Goal: Task Accomplishment & Management: Manage account settings

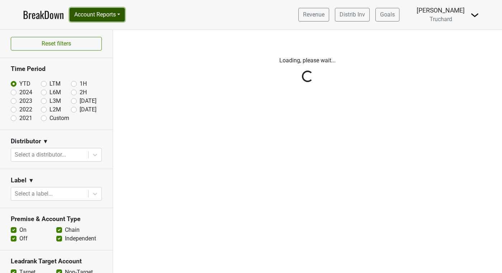
click at [117, 15] on button "Account Reports" at bounding box center [97, 15] width 55 height 14
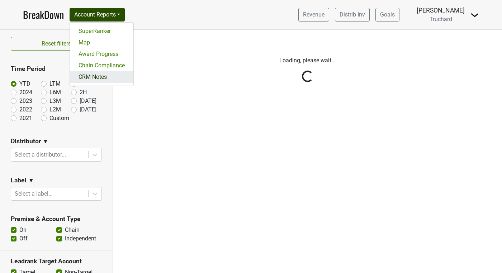
click at [104, 75] on link "CRM Notes" at bounding box center [101, 76] width 63 height 11
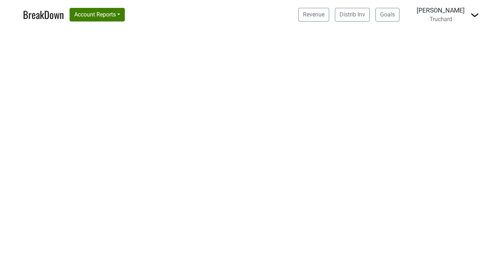
select select "CA"
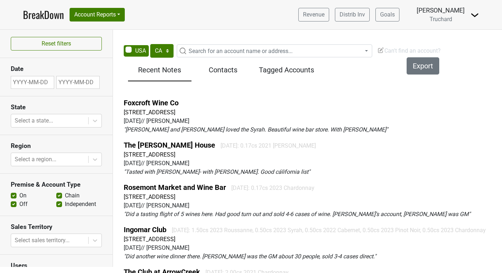
scroll to position [123, 0]
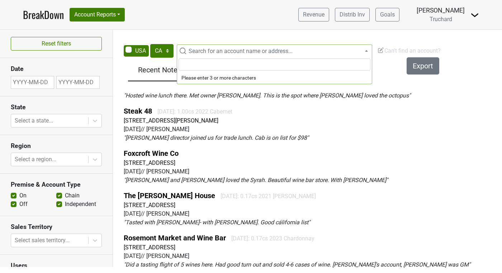
click at [195, 50] on span "Search for an account name or address..." at bounding box center [241, 51] width 104 height 7
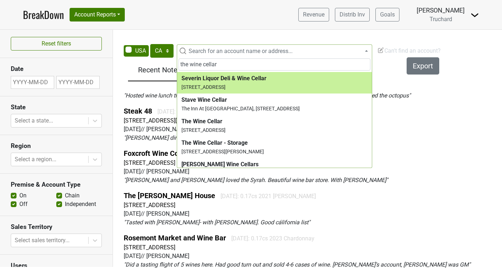
scroll to position [258, 0]
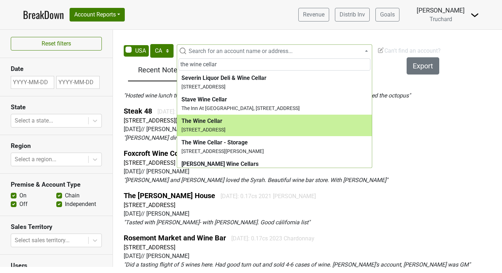
type input "the wine cellar"
select select "256568"
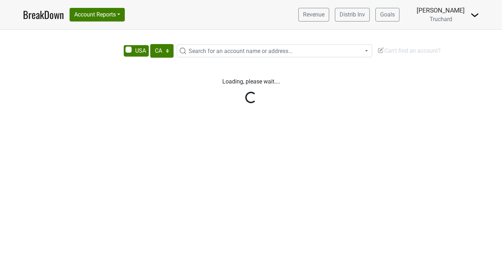
select select "CA"
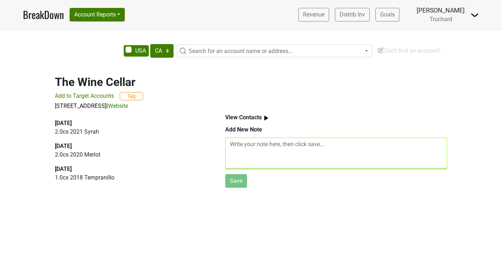
click at [291, 154] on textarea at bounding box center [336, 153] width 222 height 31
paste textarea "Judah Tanski from The Wine Cellar. It was great to meet you last week, I look f…"
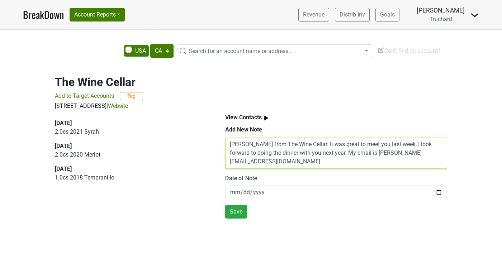
drag, startPoint x: 408, startPoint y: 144, endPoint x: 321, endPoint y: 146, distance: 87.5
click at [321, 146] on textarea "Judah Tanski from The Wine Cellar. It was great to meet you last week, I look f…" at bounding box center [336, 153] width 222 height 31
type textarea "Judah Tanski from The Wine Cellar. I look forward to doing the dinner with you …"
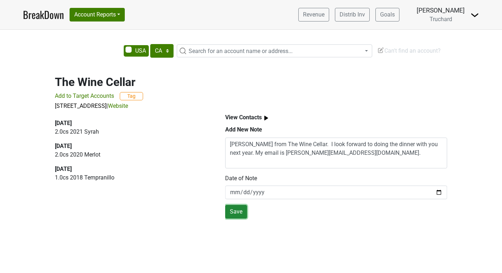
click at [239, 213] on button "Save" at bounding box center [236, 212] width 22 height 14
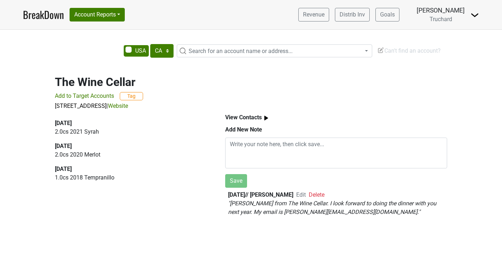
click at [201, 51] on span "Search for an account name or address..." at bounding box center [241, 51] width 104 height 7
type input "c"
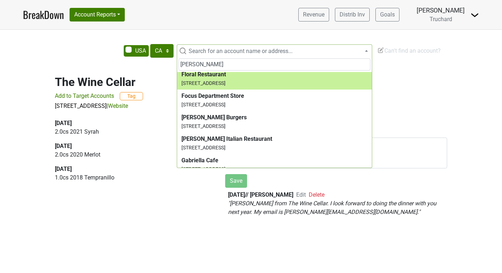
scroll to position [624, 0]
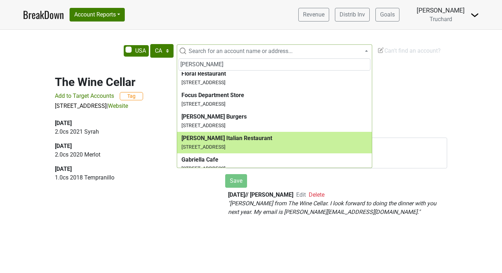
type input "gabriel"
select select "124458038"
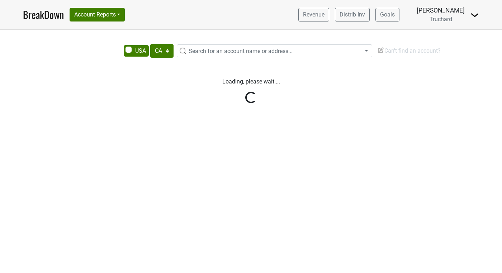
select select "CA"
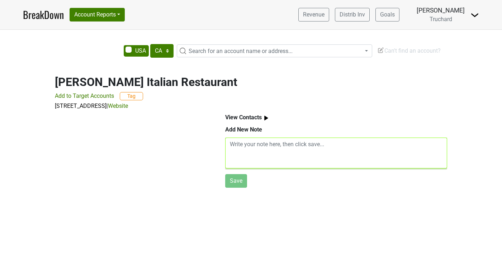
click at [239, 152] on textarea at bounding box center [336, 153] width 222 height 31
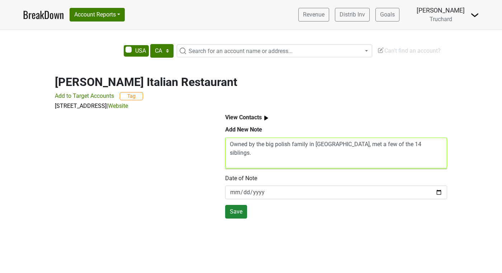
type textarea "Owned by the big polish family in Eureka, met a few of the 14 siblings."
click at [232, 213] on button "Save" at bounding box center [236, 212] width 22 height 14
